Goal: Information Seeking & Learning: Find specific page/section

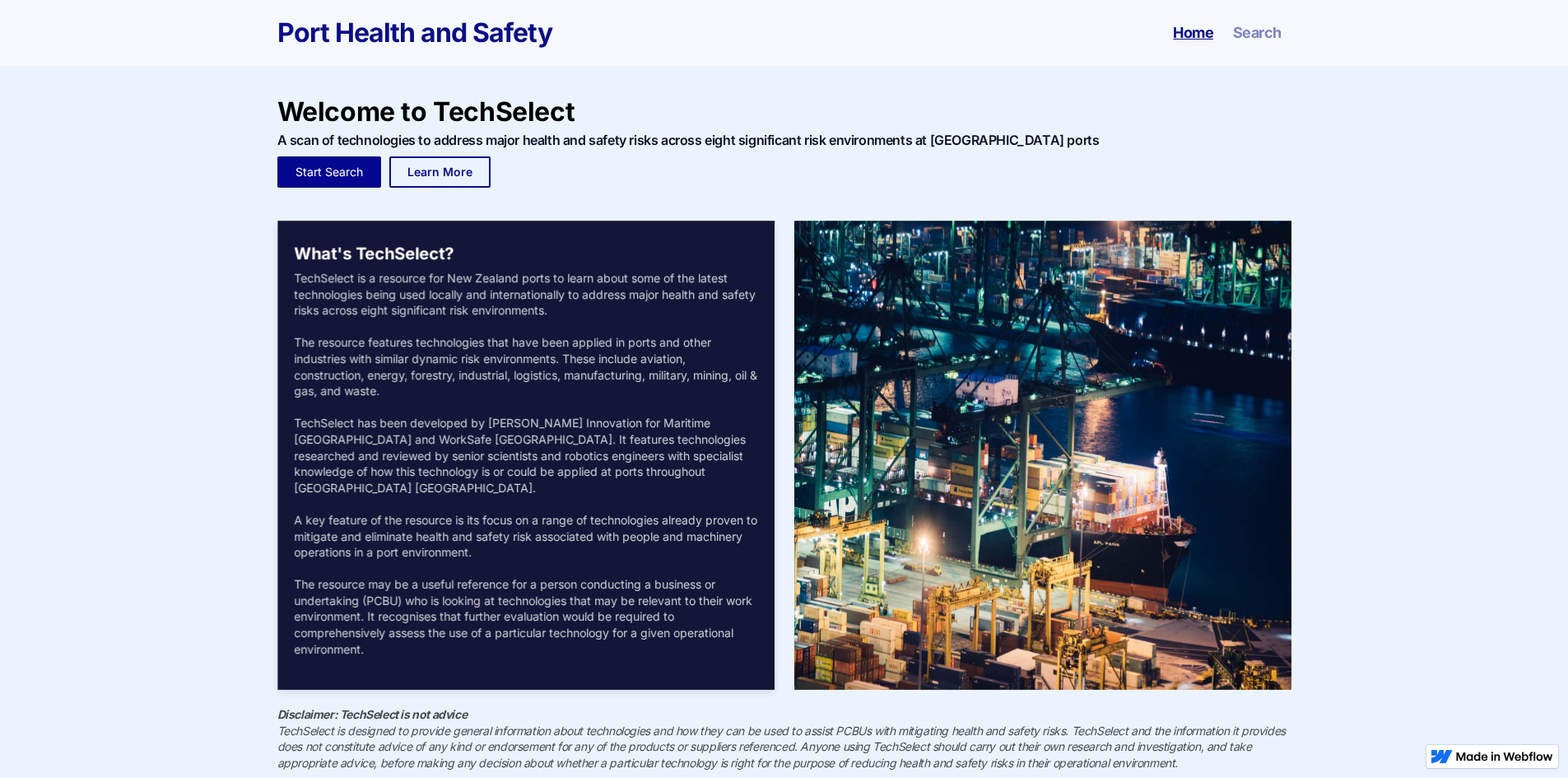
click at [348, 181] on link "Start Search" at bounding box center [328, 171] width 103 height 31
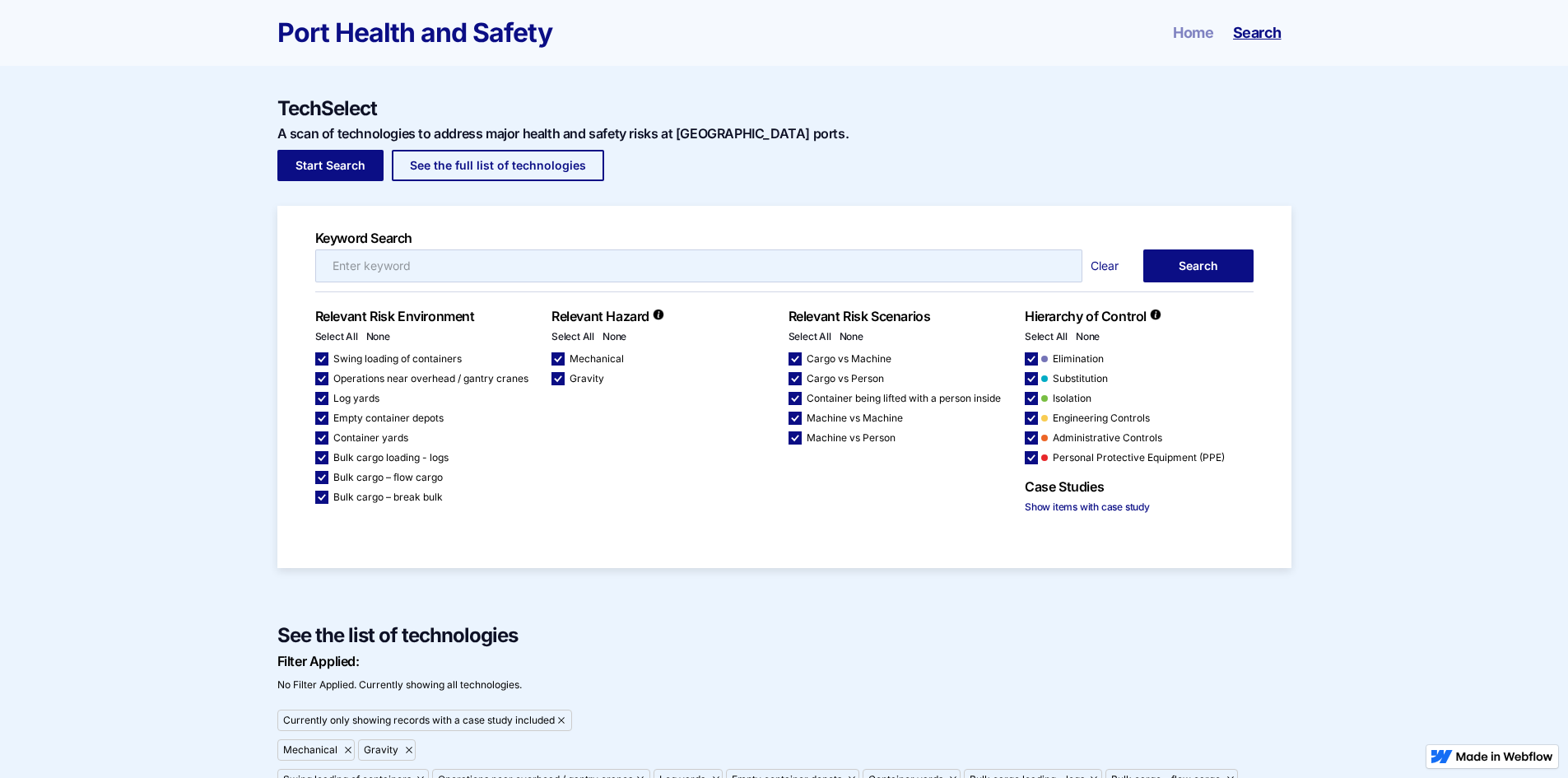
checkbox input "false"
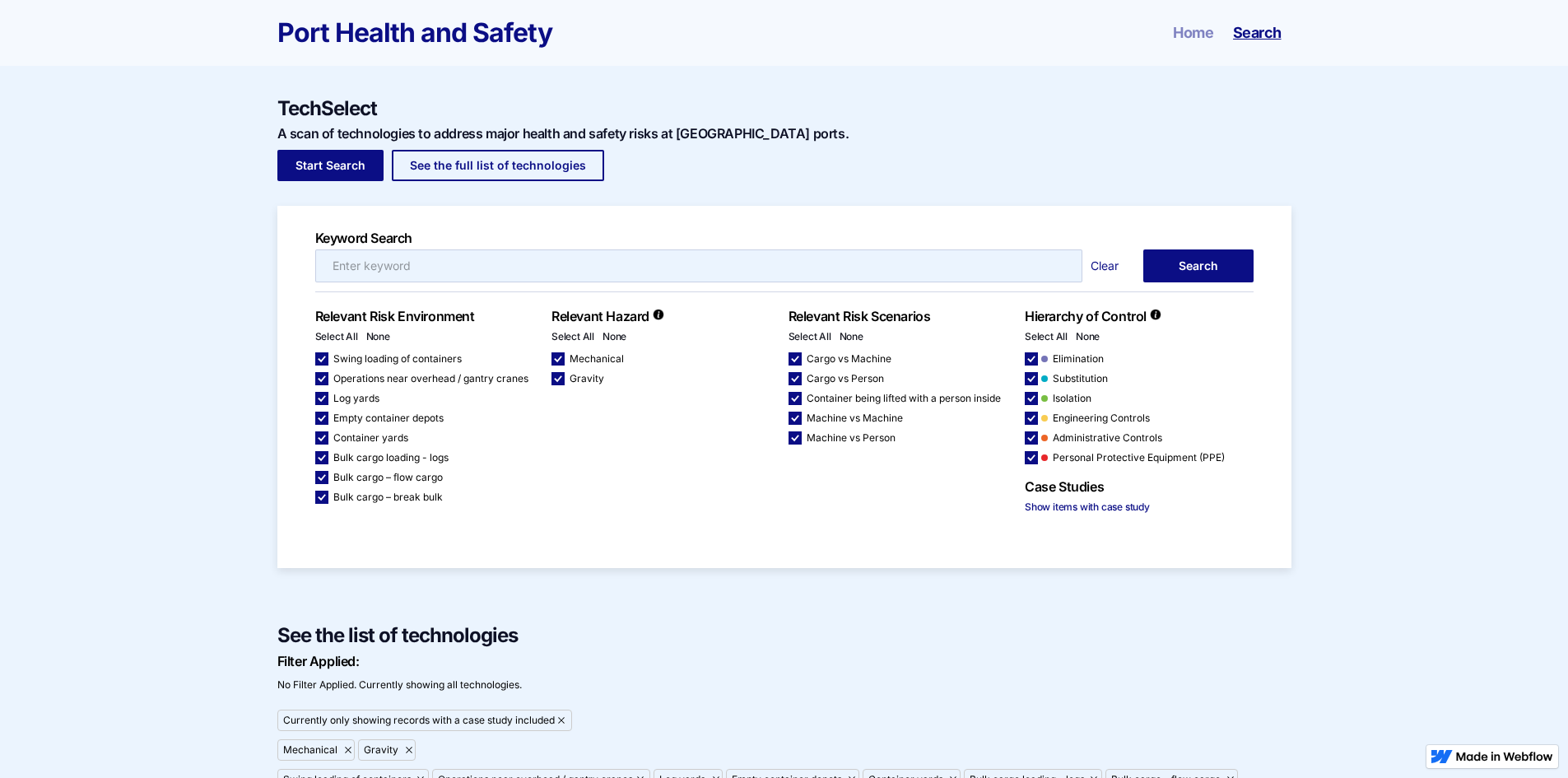
checkbox input "false"
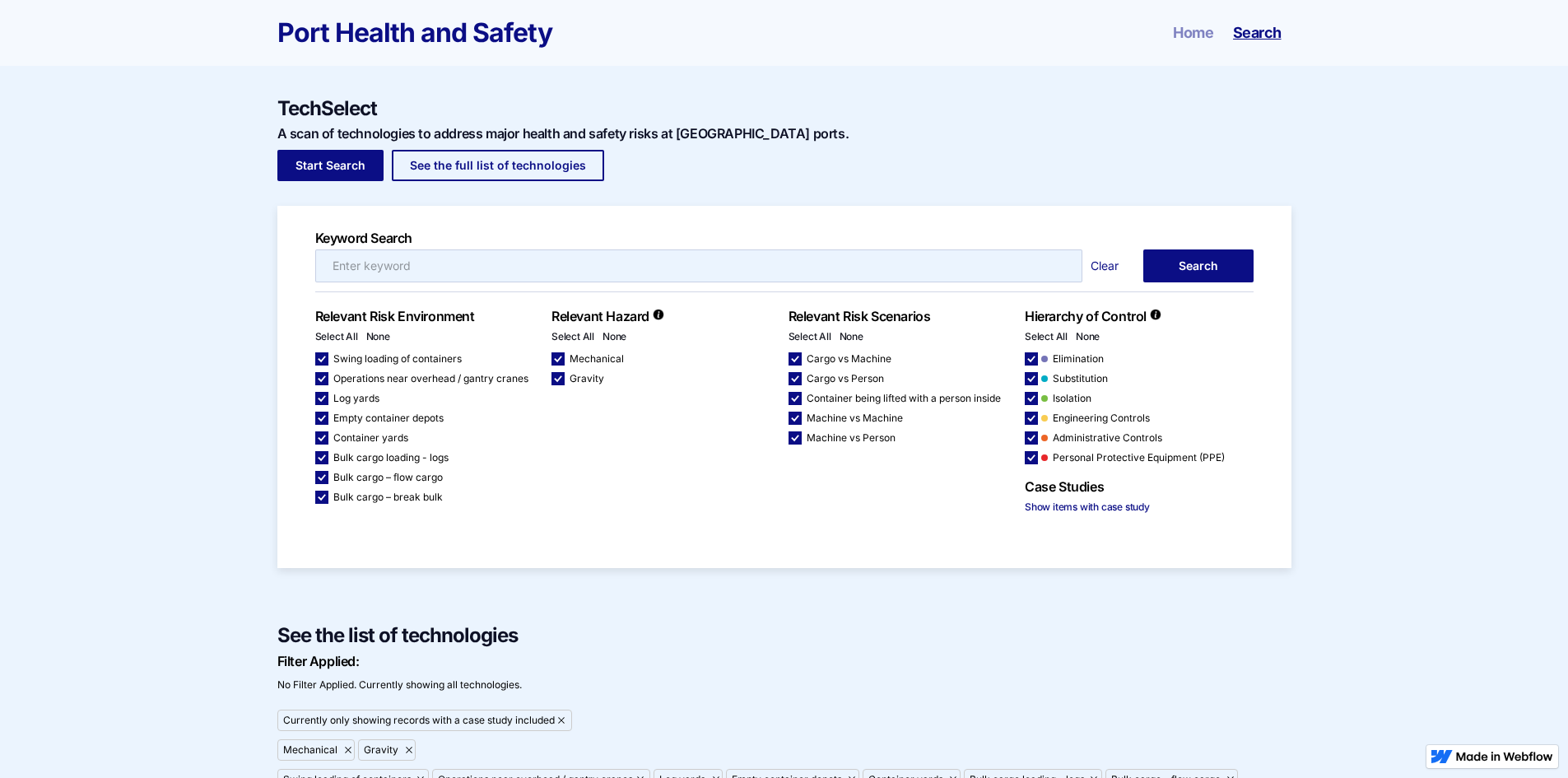
checkbox input "false"
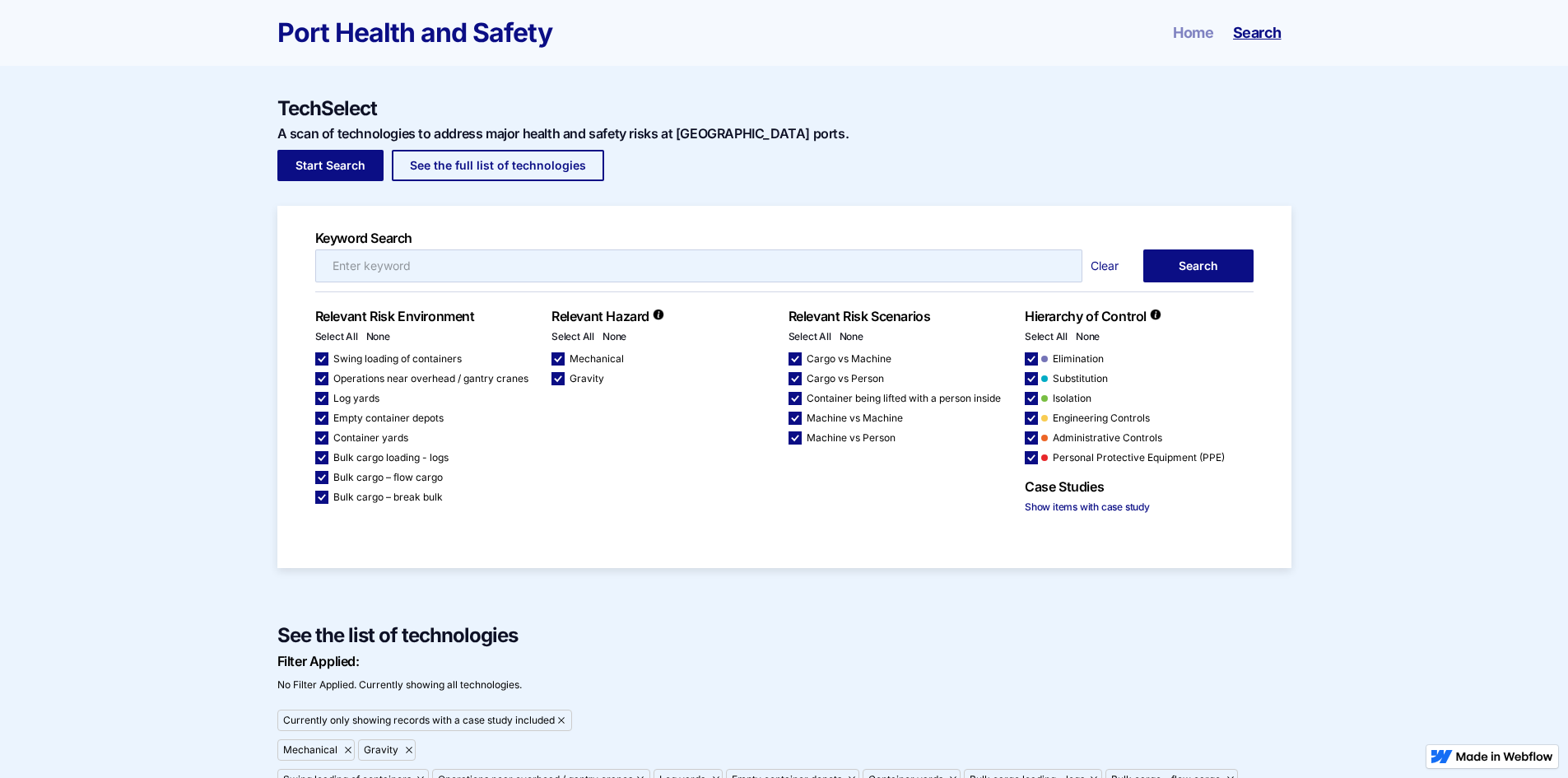
checkbox input "false"
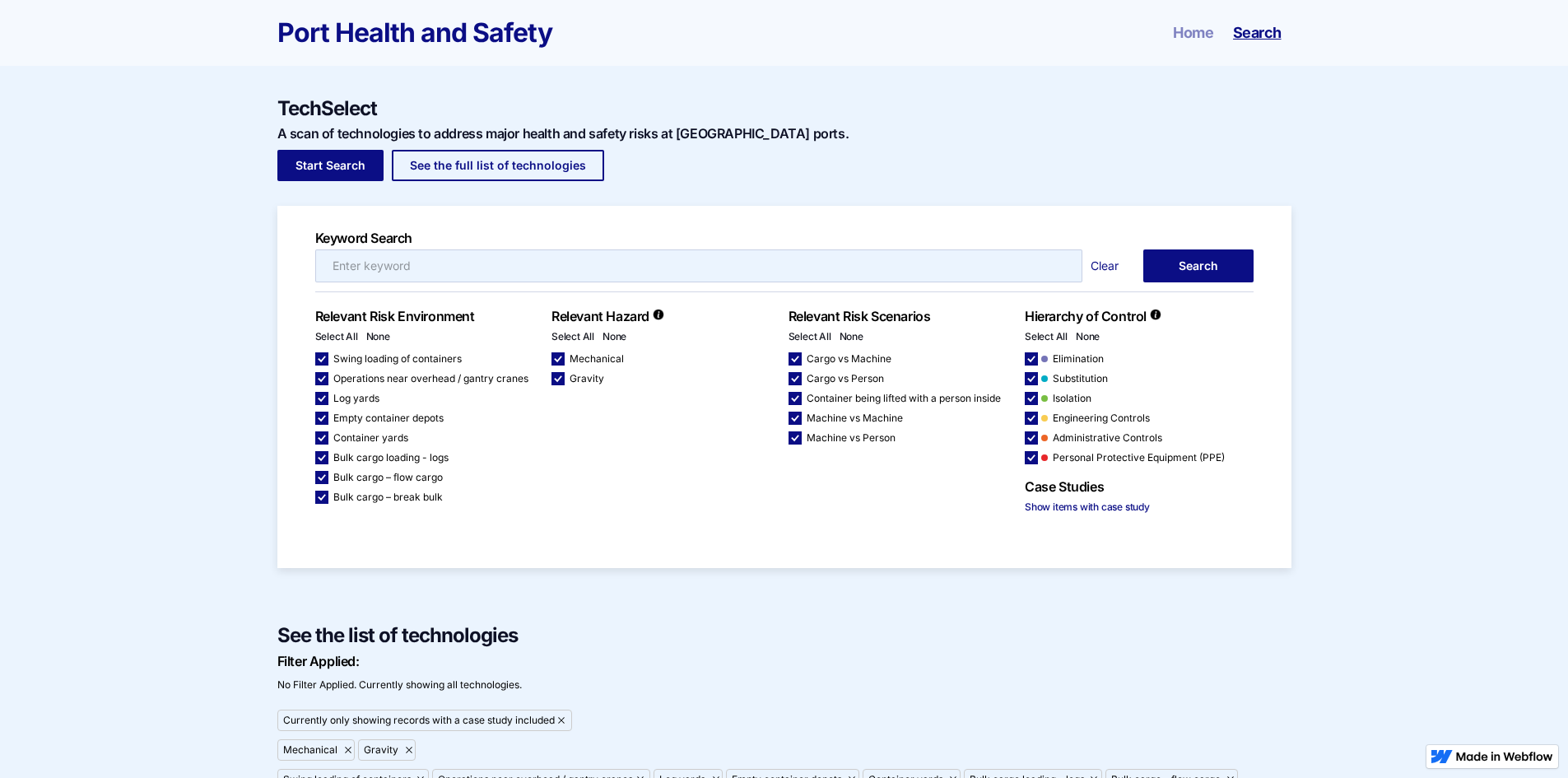
checkbox input "false"
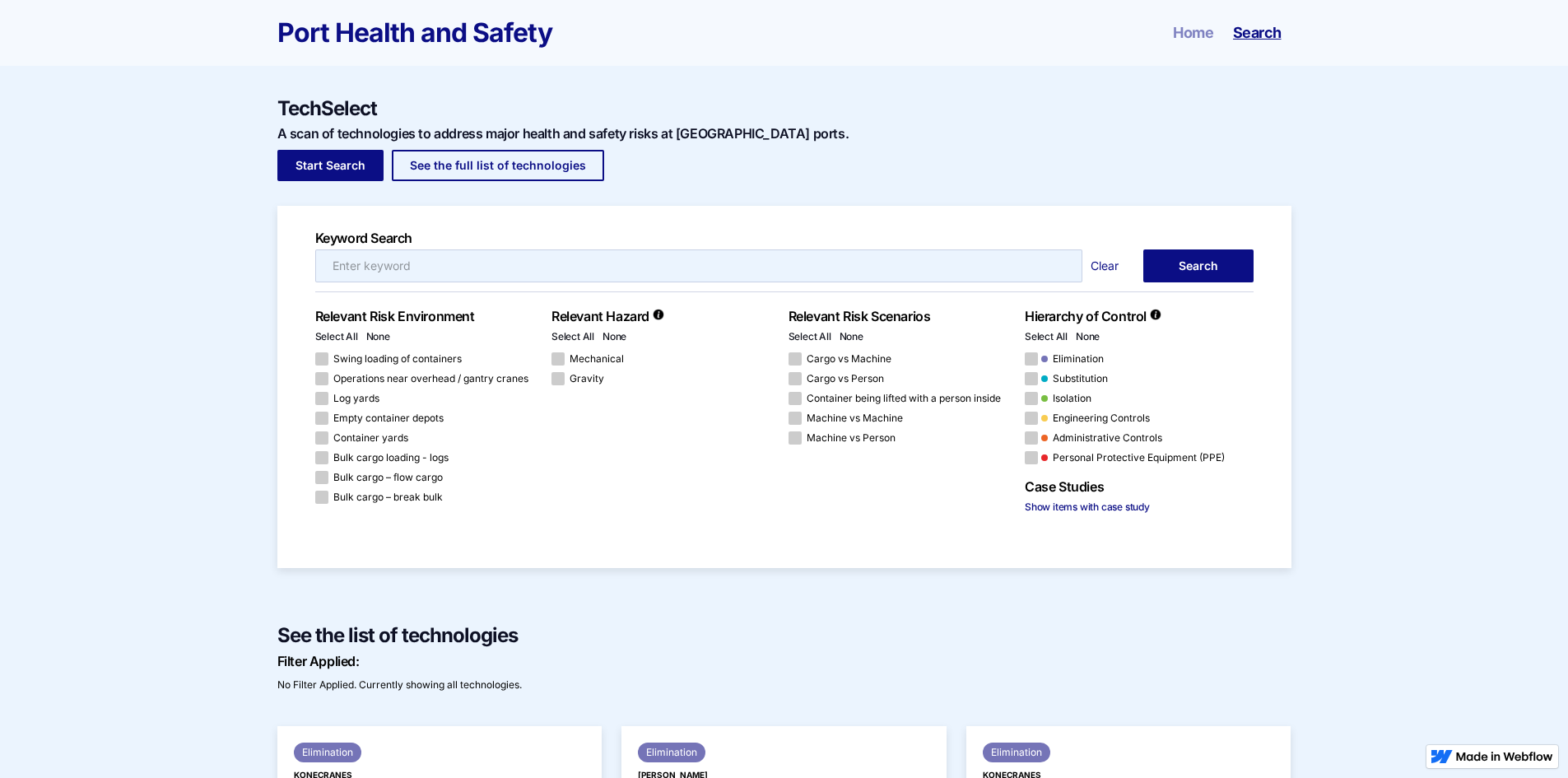
click at [752, 255] on input "Email Form 5" at bounding box center [699, 265] width 768 height 33
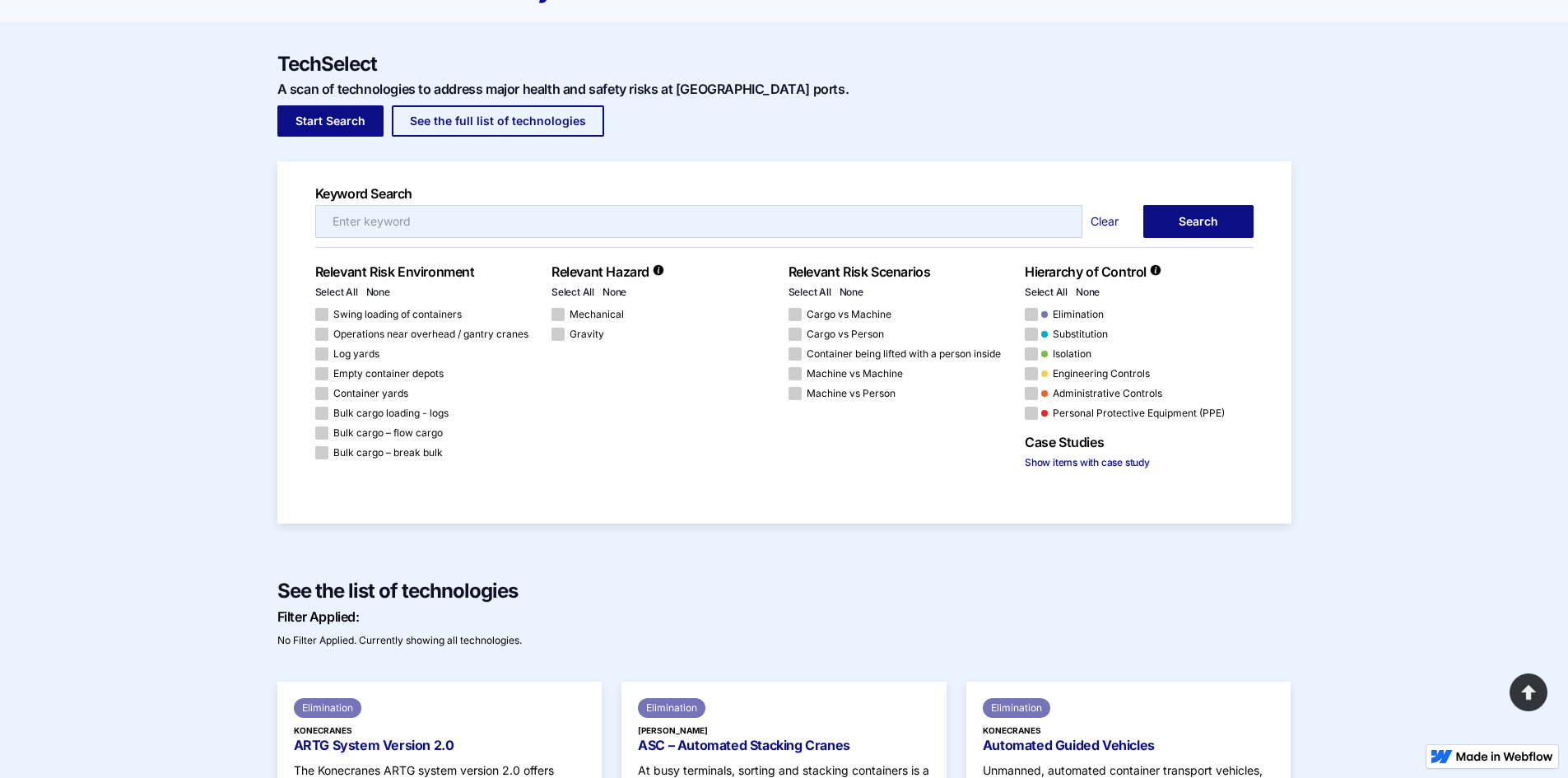
scroll to position [82, 0]
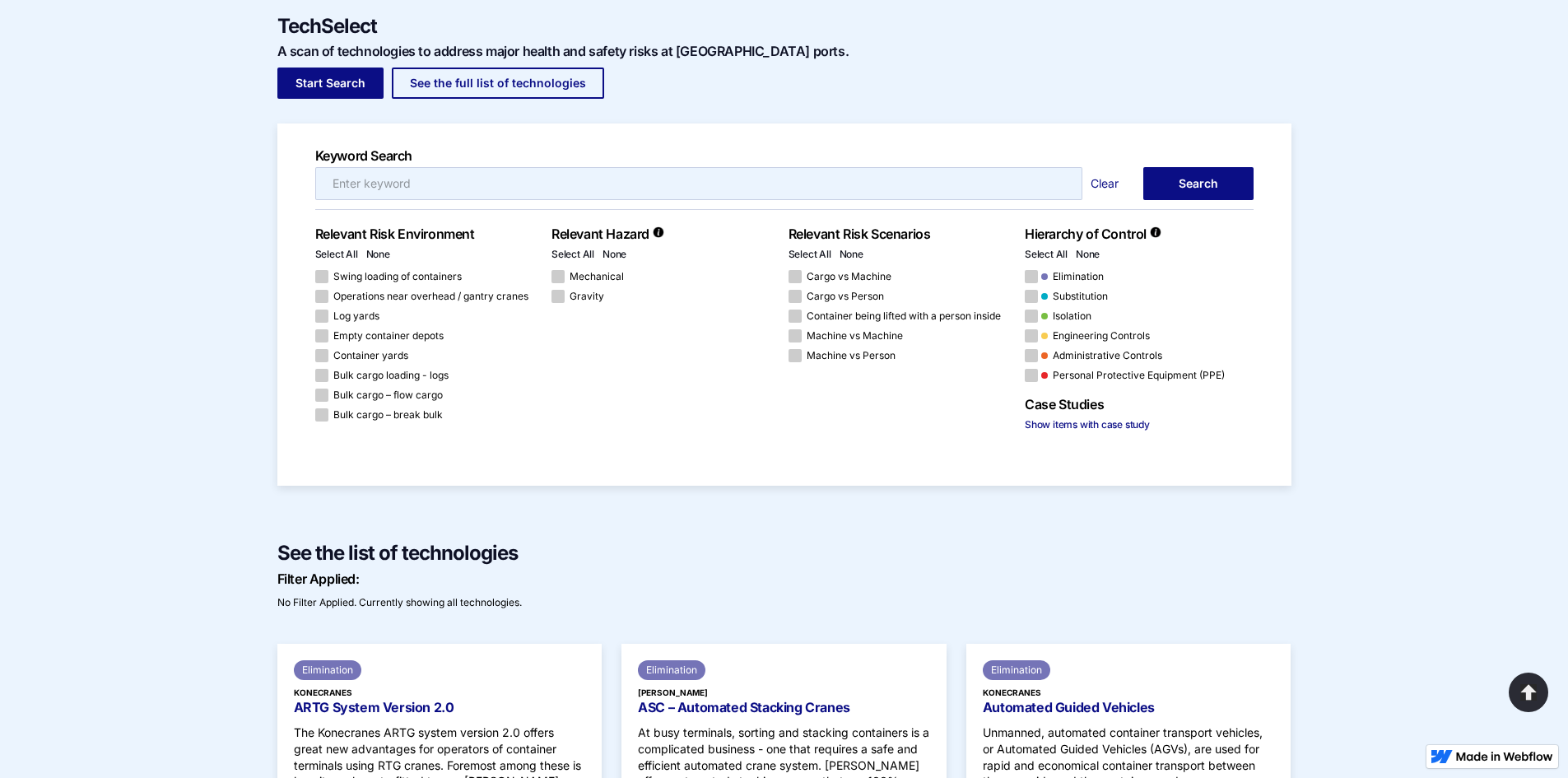
click at [532, 182] on input "Email Form 5" at bounding box center [699, 183] width 768 height 33
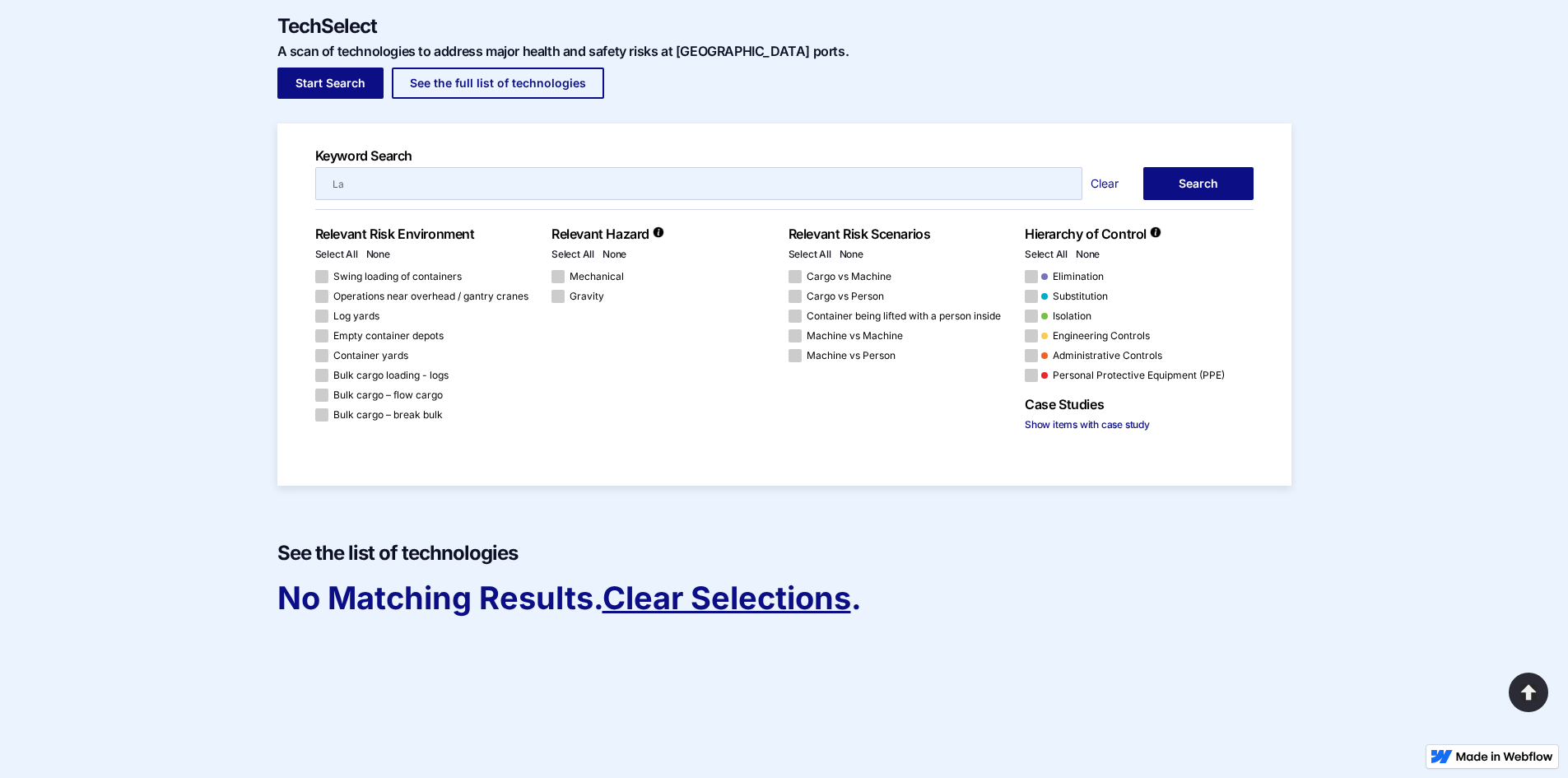
type input "L"
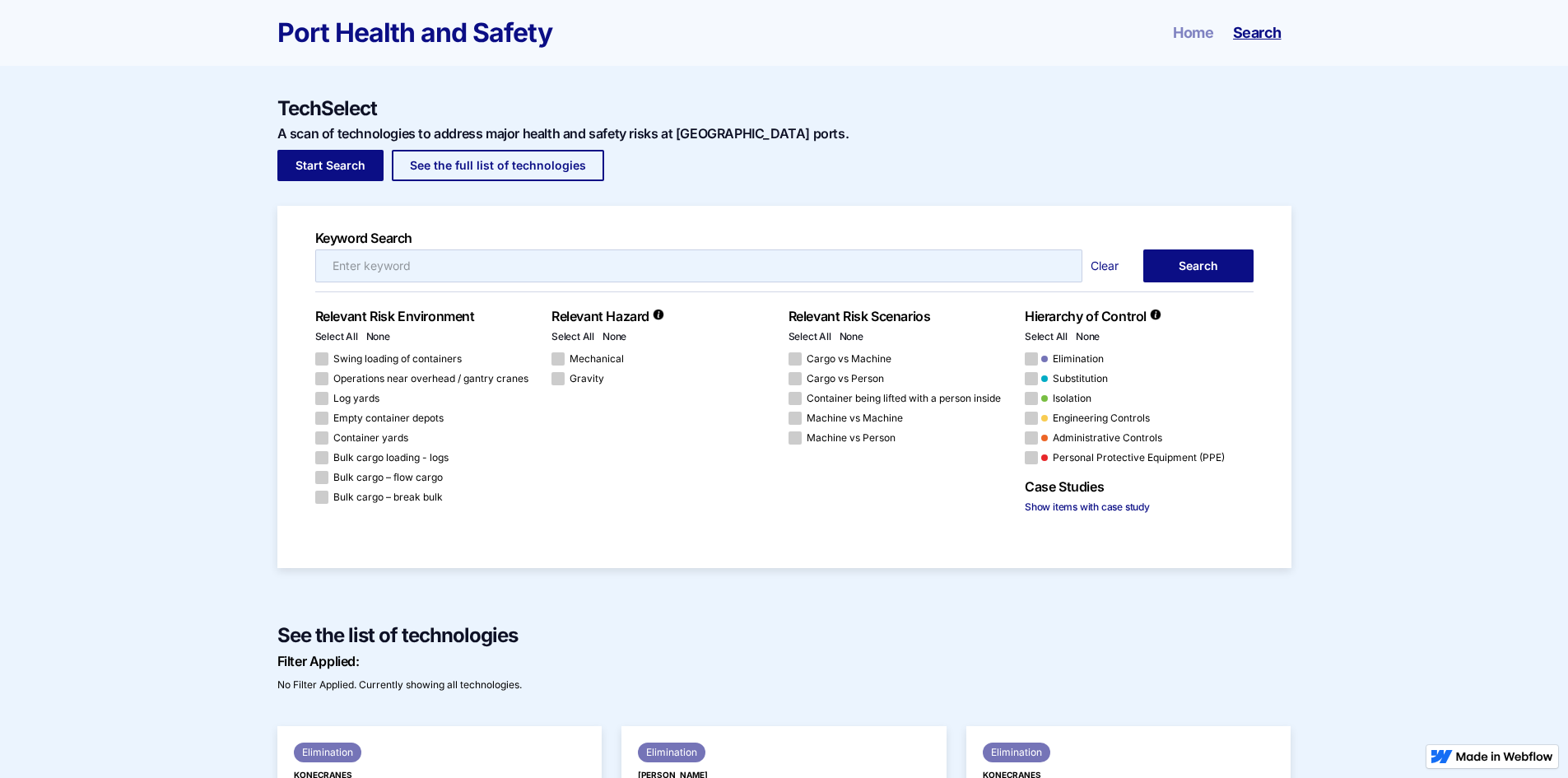
click at [1429, 477] on div "Keyword Search Clear Search Search Thank you! Your submission has been received…" at bounding box center [784, 400] width 1568 height 388
